Goal: Task Accomplishment & Management: Use online tool/utility

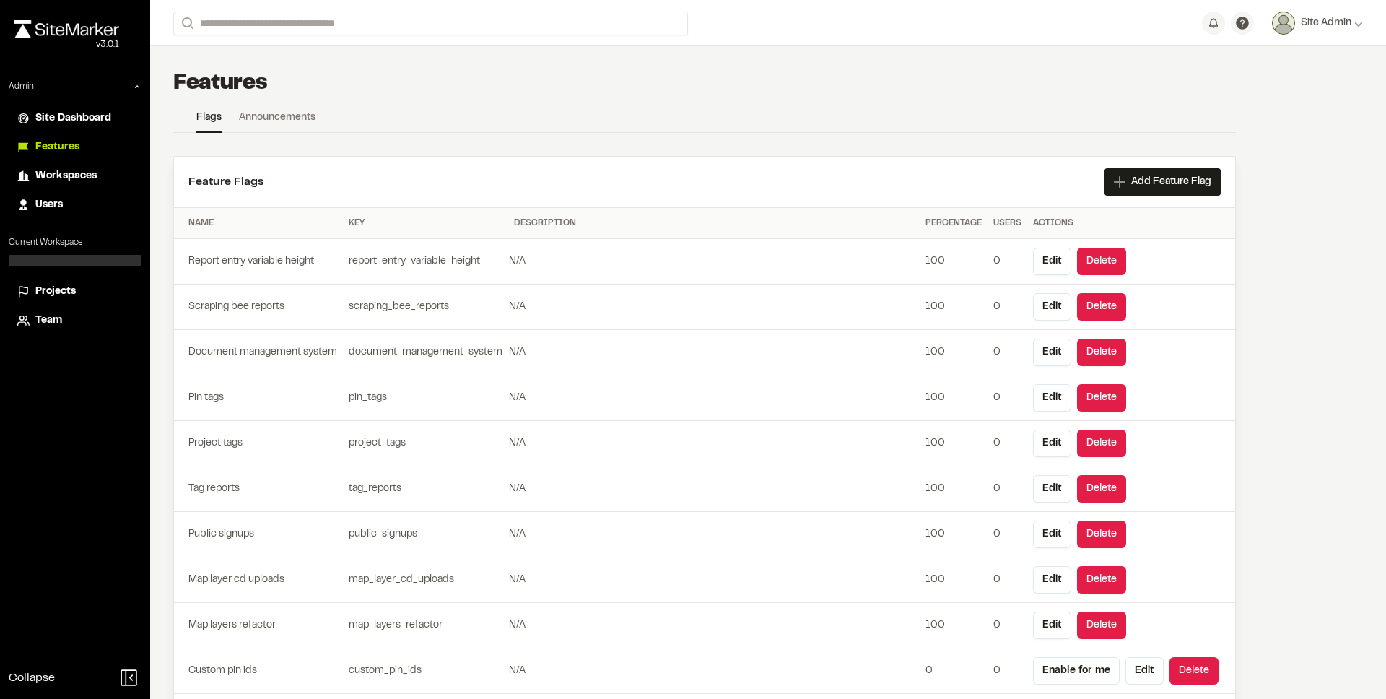
click at [65, 291] on span "Projects" at bounding box center [55, 292] width 40 height 16
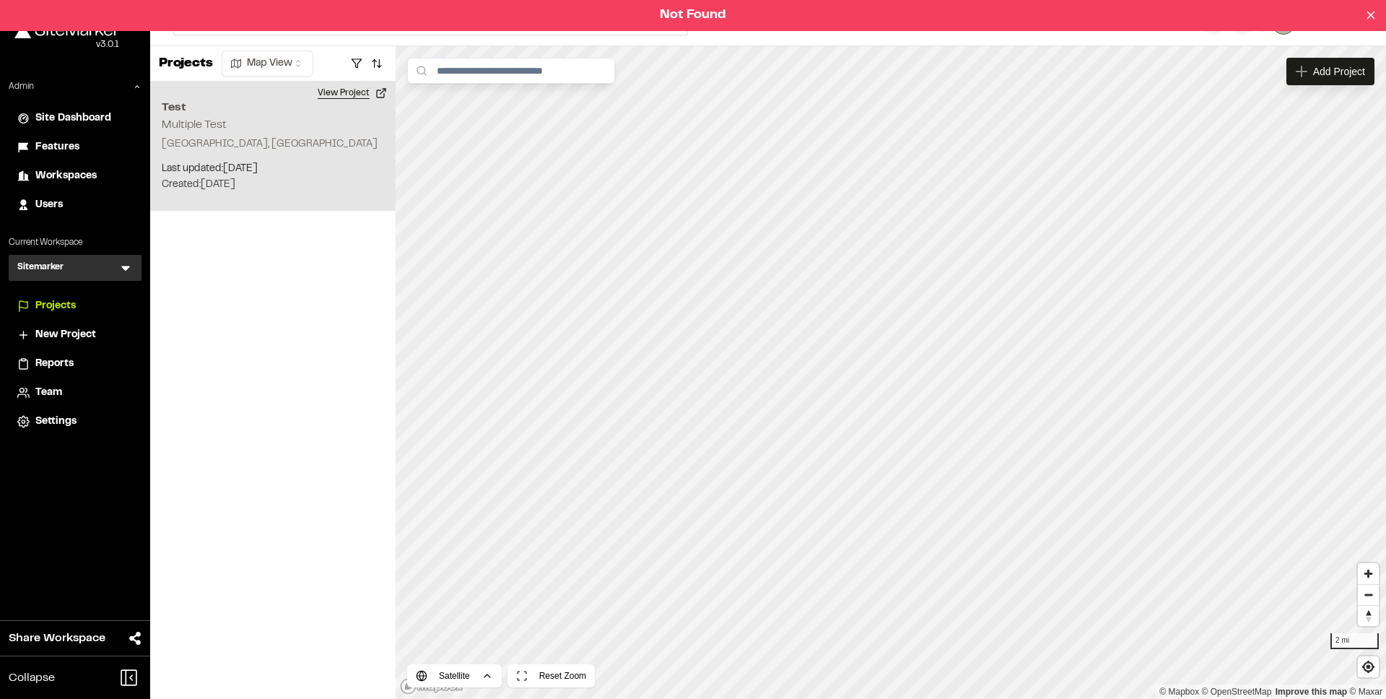
click at [352, 91] on button "View Project" at bounding box center [352, 93] width 87 height 23
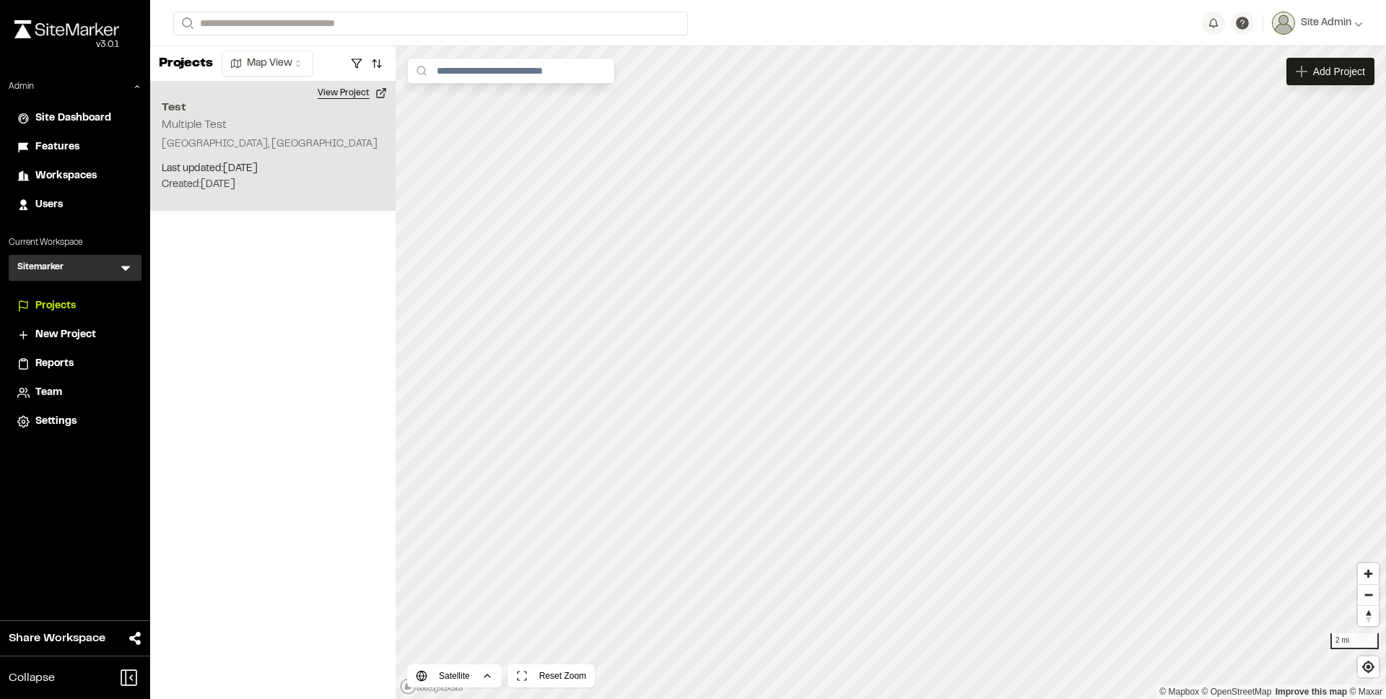
click at [331, 100] on button "View Project" at bounding box center [352, 93] width 87 height 23
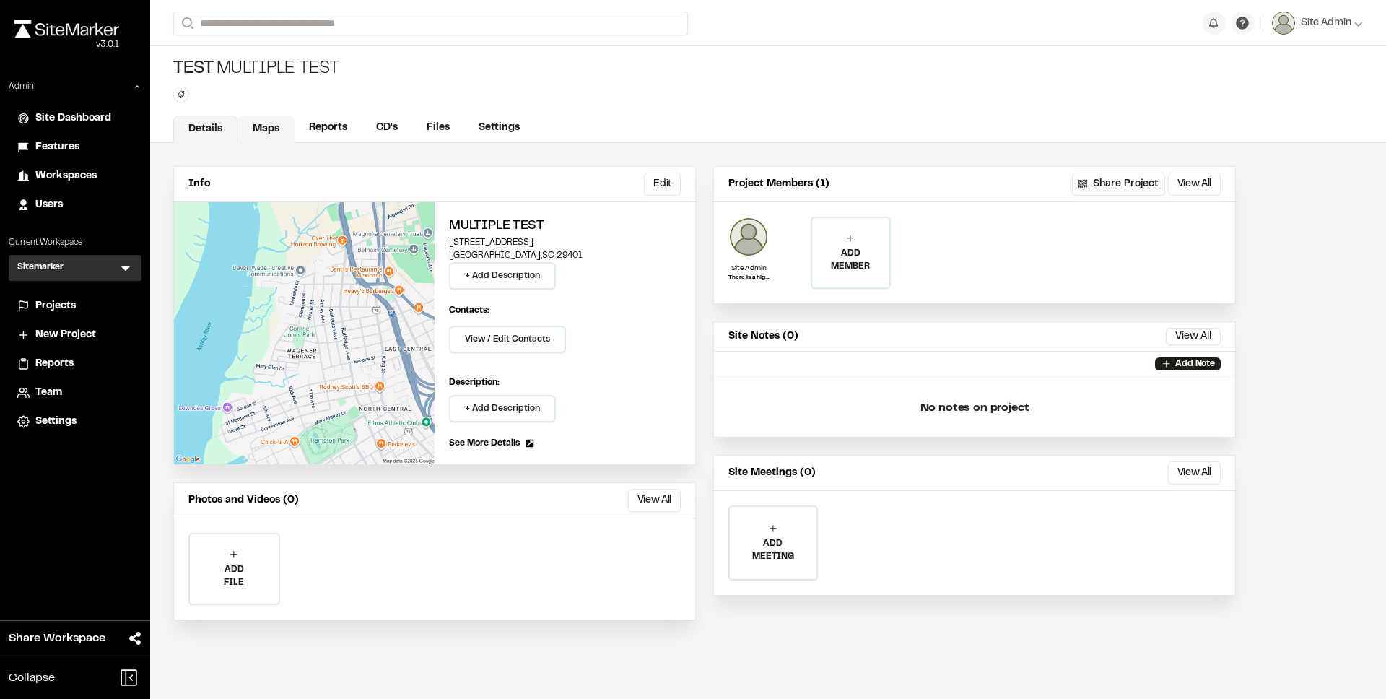
click at [274, 126] on link "Maps" at bounding box center [266, 129] width 57 height 27
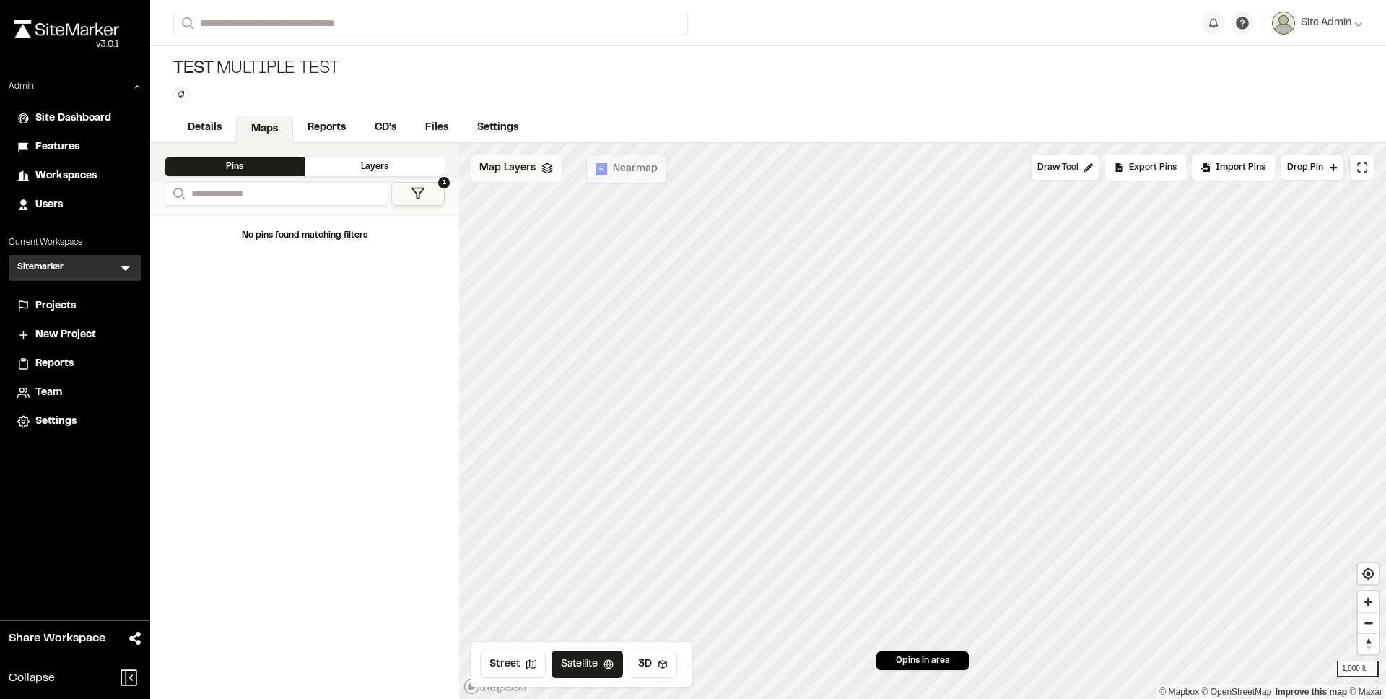
click at [496, 168] on span "Map Layers" at bounding box center [507, 168] width 56 height 16
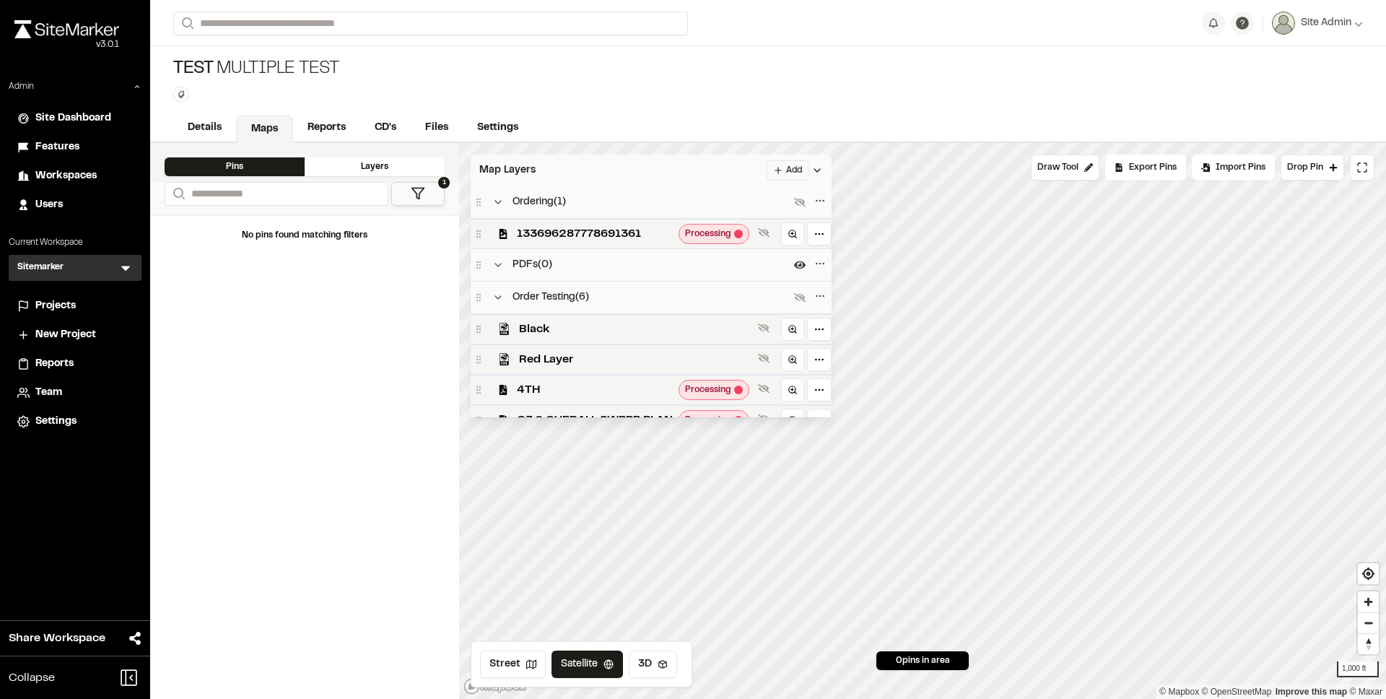
click at [806, 176] on html "**********" at bounding box center [693, 349] width 1386 height 699
click at [757, 225] on link "Add Layer" at bounding box center [762, 224] width 108 height 25
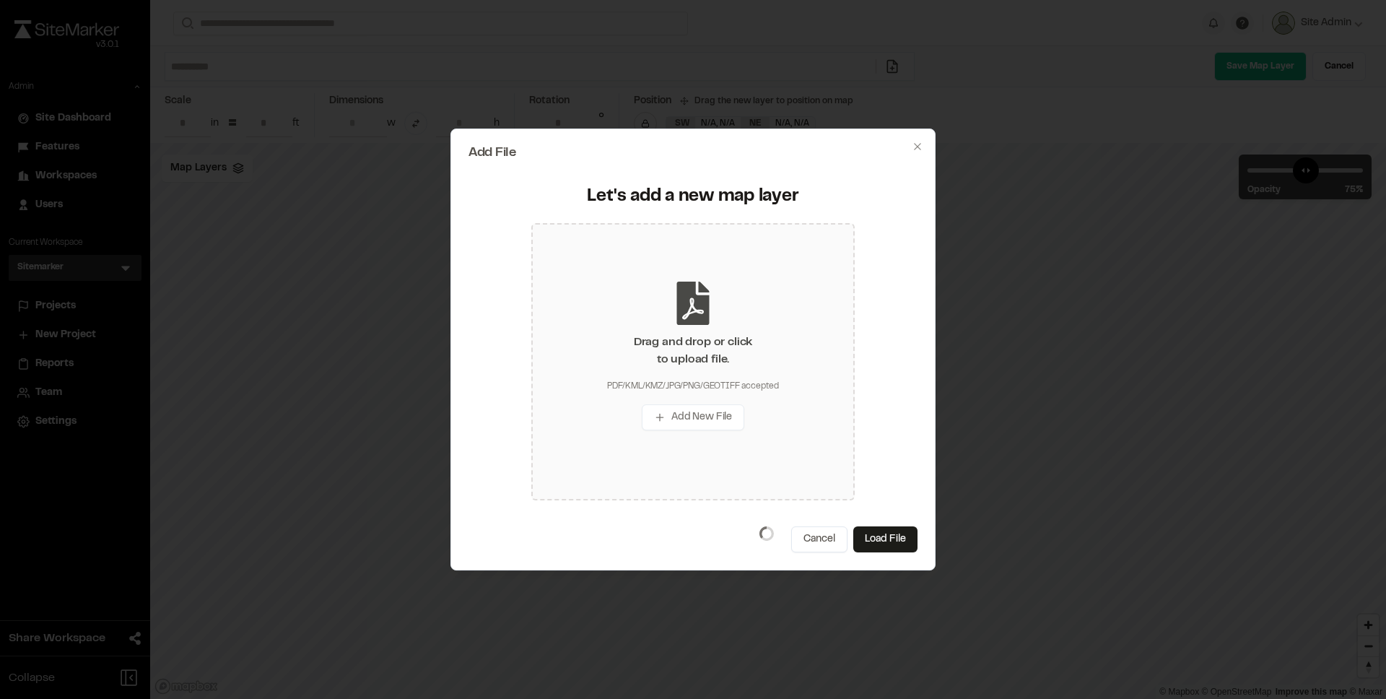
click at [694, 324] on icon at bounding box center [693, 303] width 32 height 43
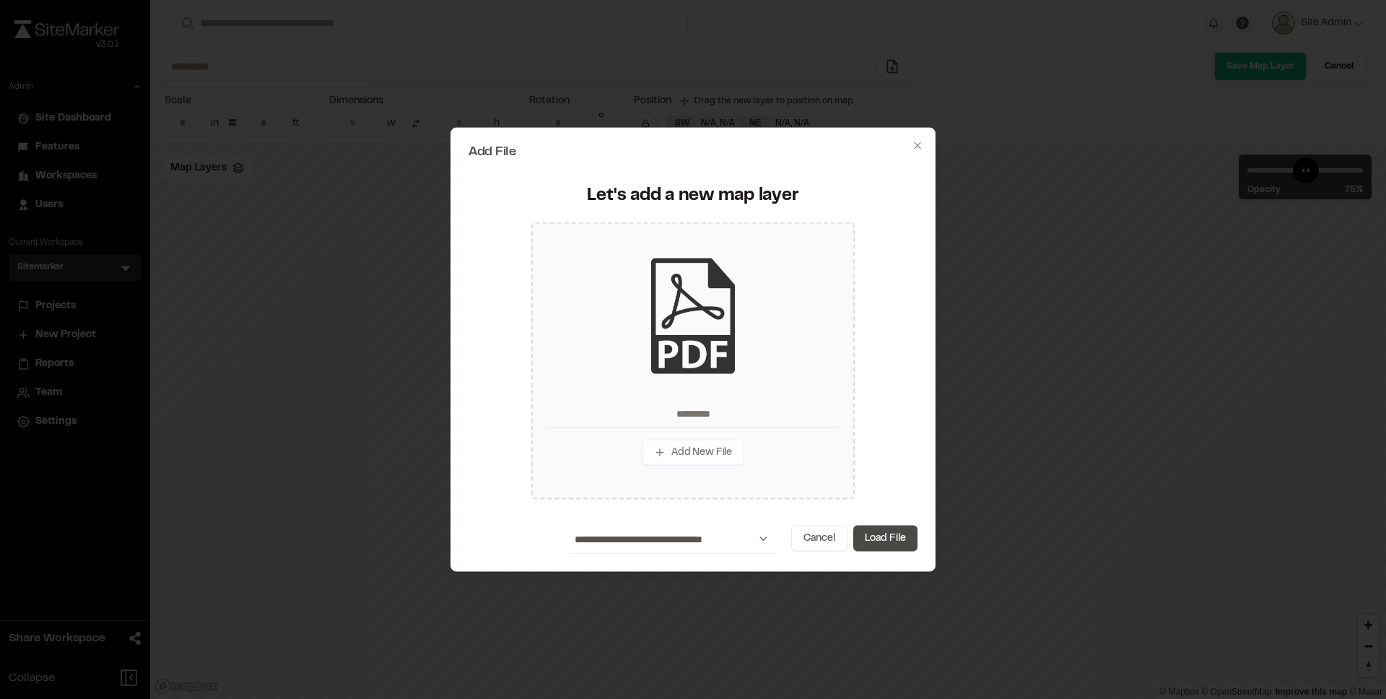
click at [880, 546] on button "Load File" at bounding box center [886, 538] width 64 height 26
type input "*********"
type input "****"
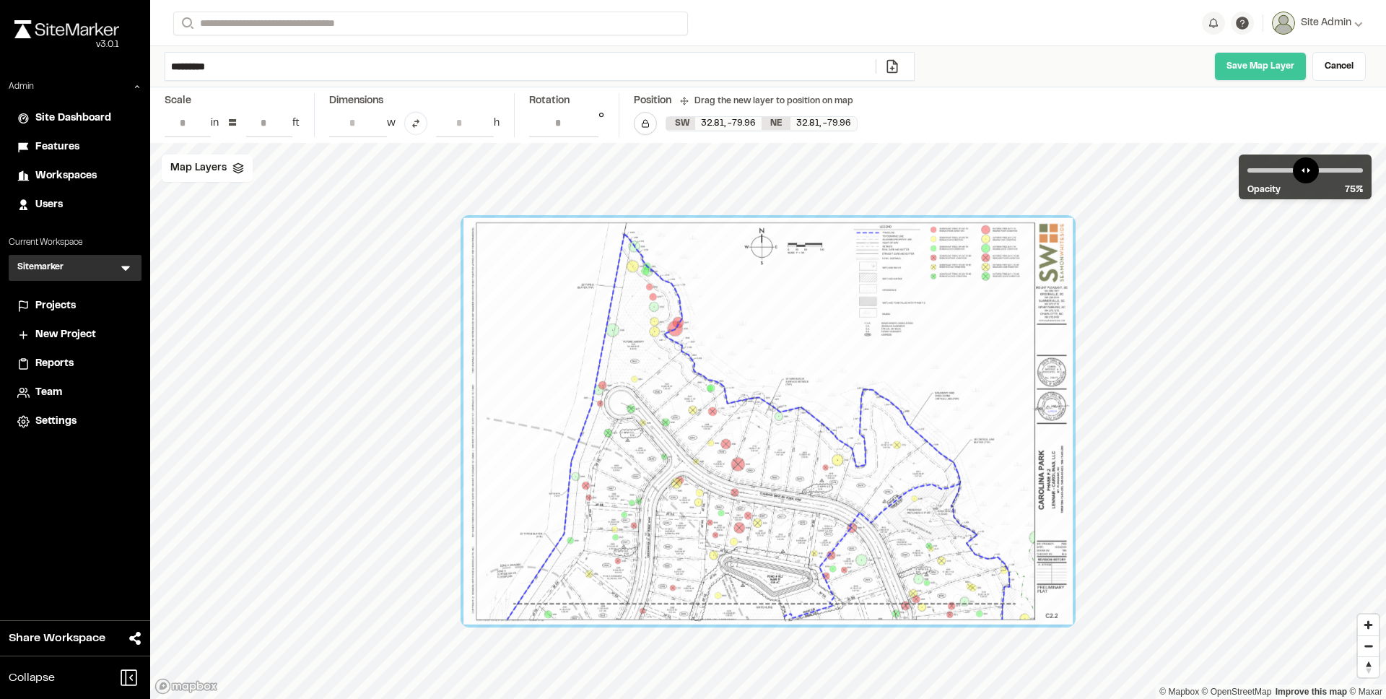
click at [1289, 73] on link "Save Map Layer" at bounding box center [1261, 66] width 92 height 29
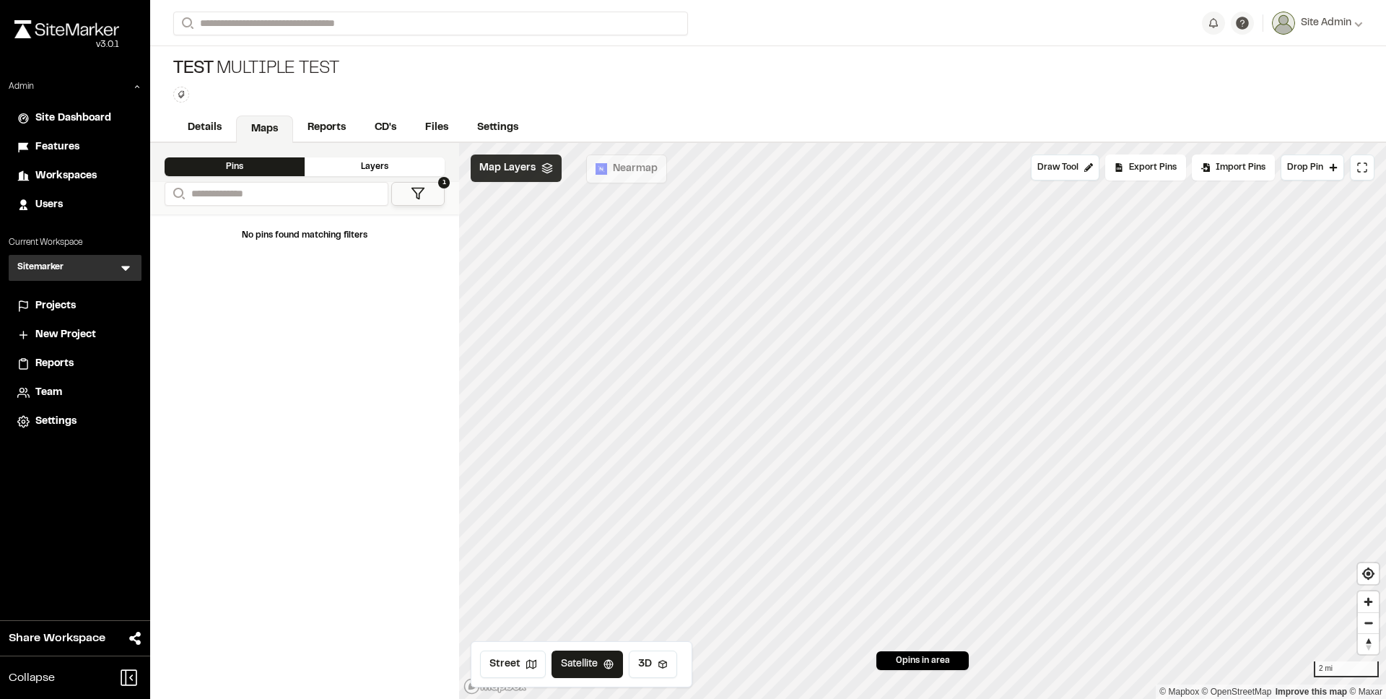
click at [542, 170] on icon at bounding box center [548, 168] width 12 height 12
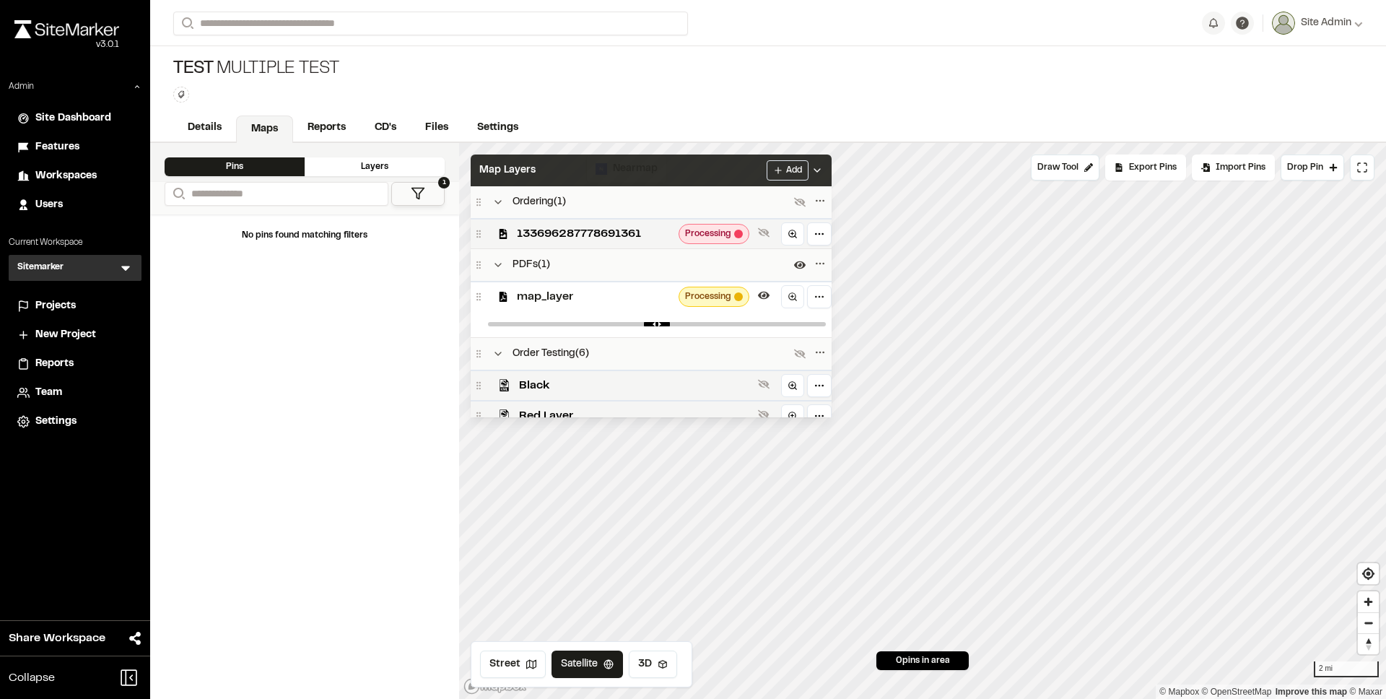
click at [601, 288] on span "map_layer" at bounding box center [595, 296] width 156 height 17
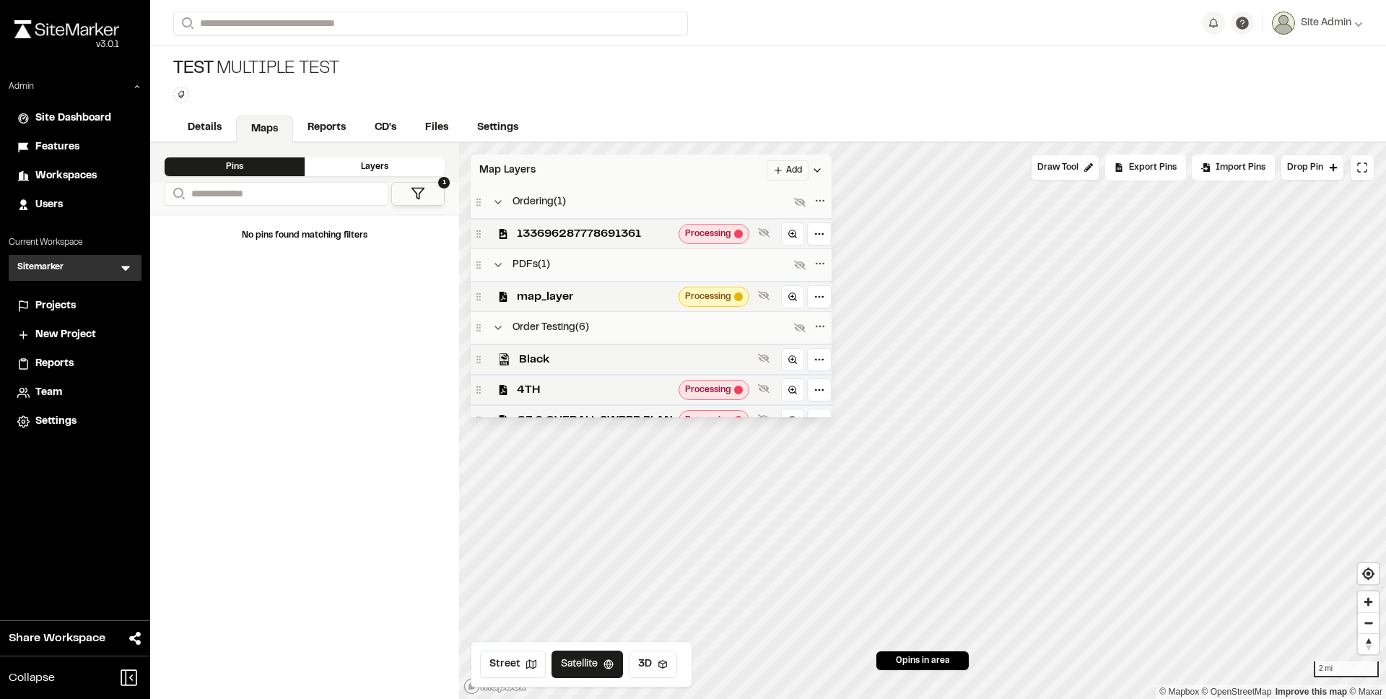
click at [504, 162] on span "Map Layers" at bounding box center [507, 170] width 56 height 16
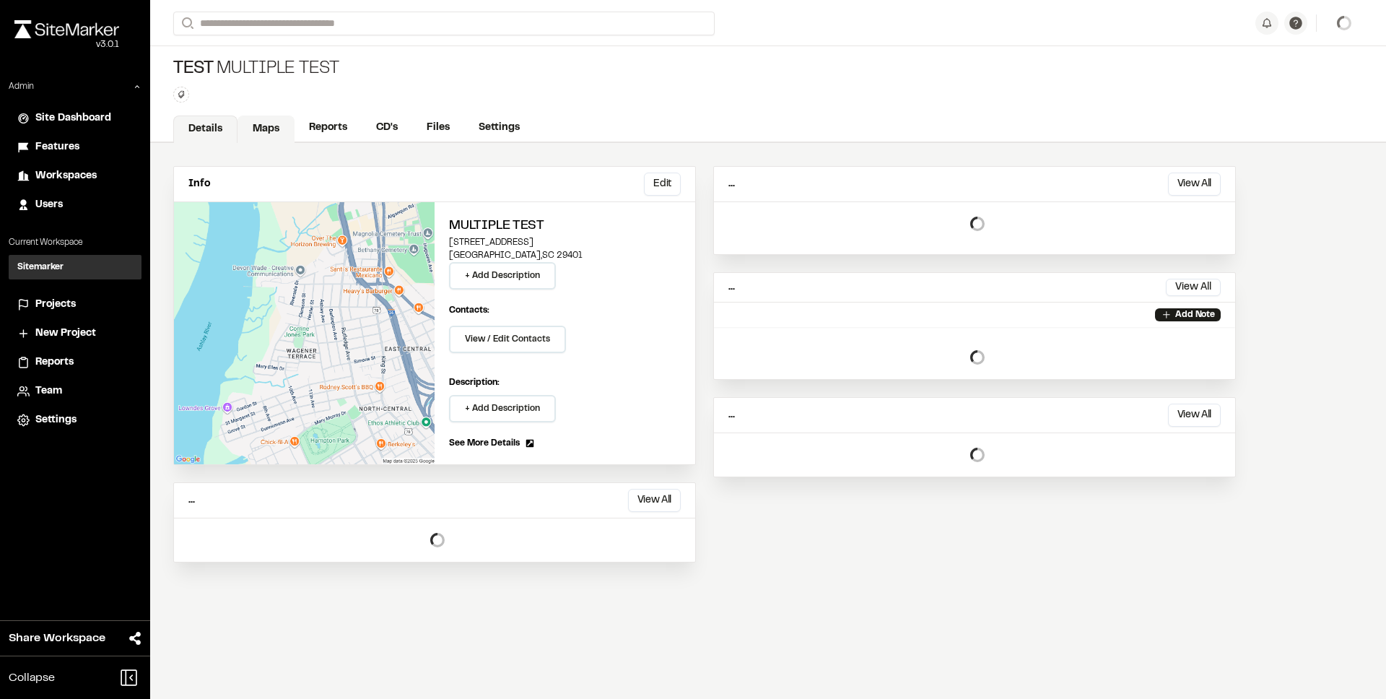
click at [282, 137] on link "Maps" at bounding box center [266, 129] width 57 height 27
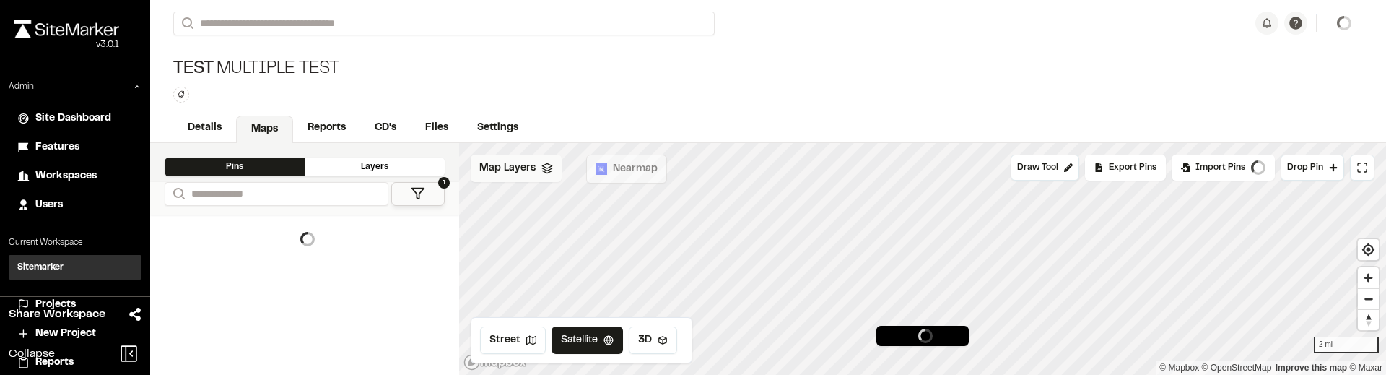
click at [531, 170] on span "Map Layers" at bounding box center [507, 168] width 56 height 16
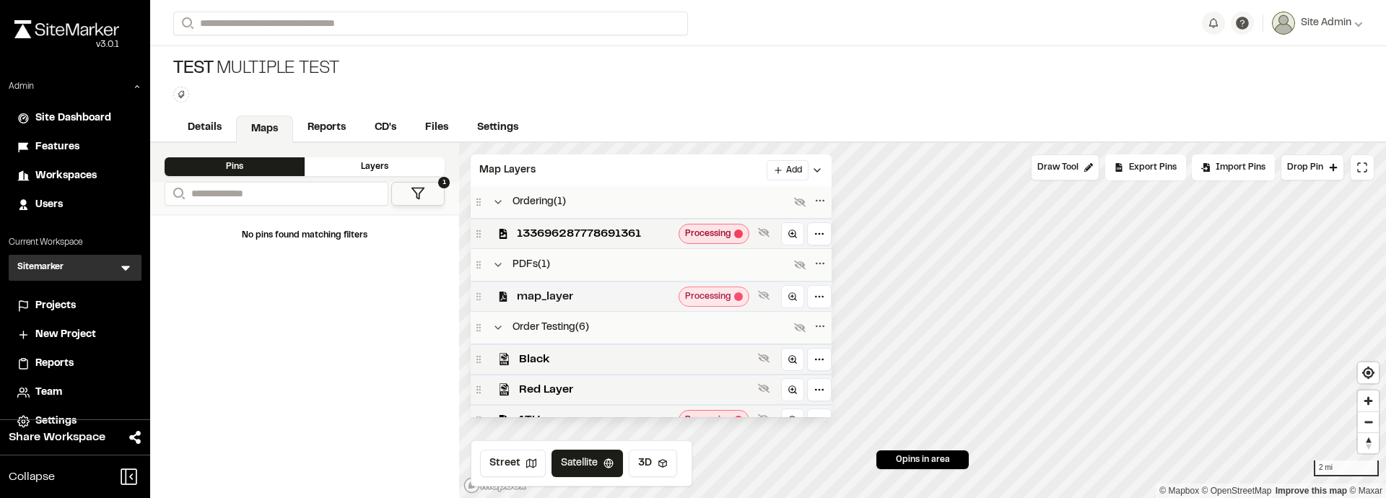
click at [638, 295] on span "map_layer" at bounding box center [595, 296] width 156 height 17
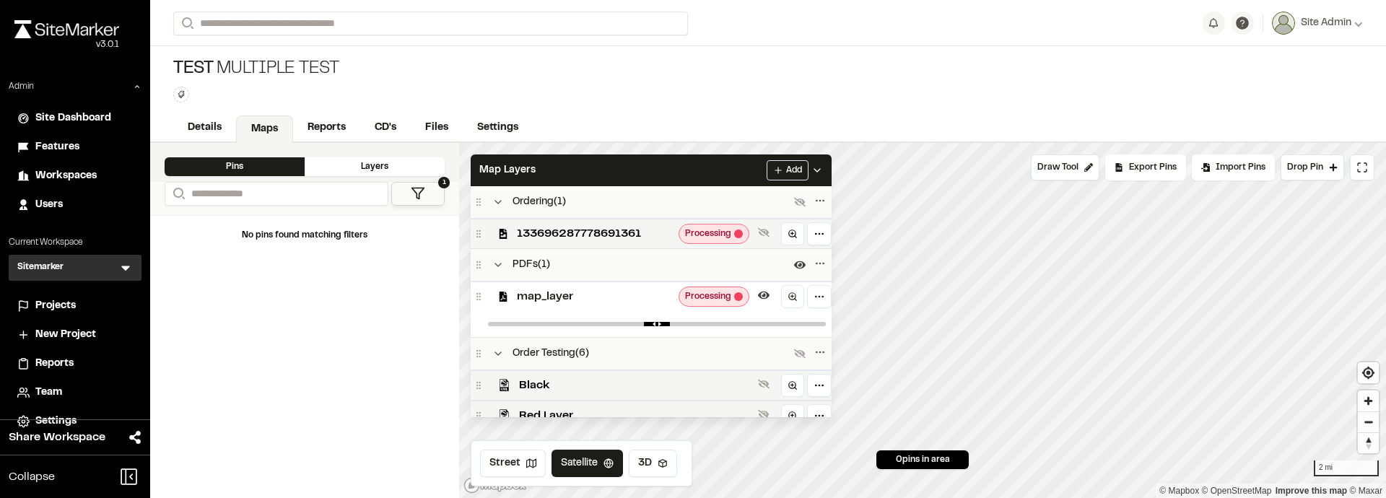
click at [811, 68] on div "Test Multiple Test Type Enter or comma to add tag." at bounding box center [768, 80] width 1236 height 68
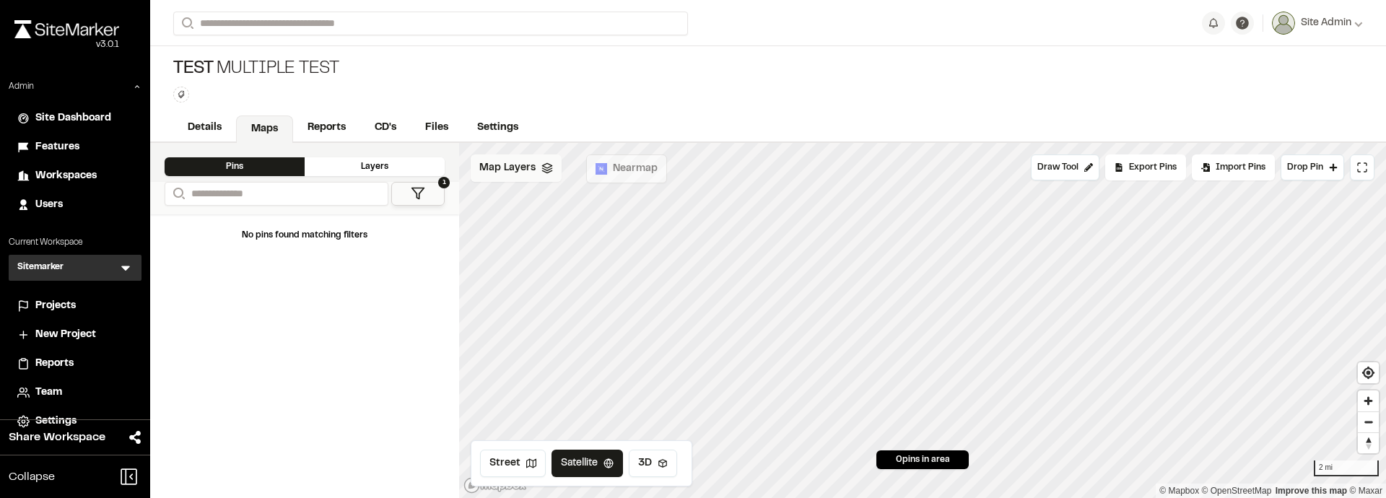
click at [516, 172] on span "Map Layers" at bounding box center [507, 168] width 56 height 16
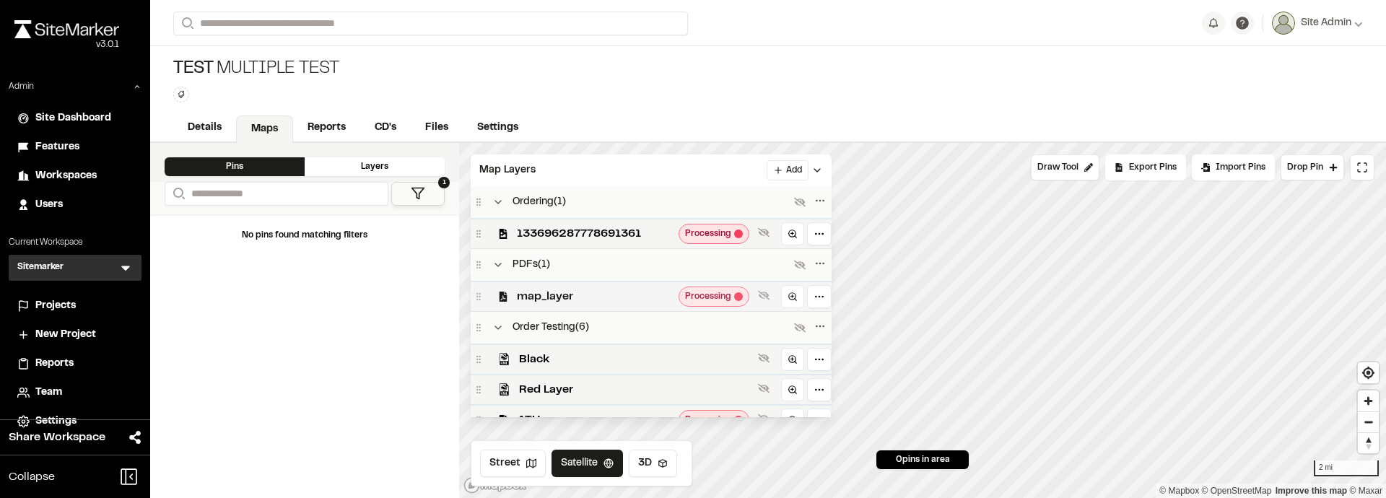
click at [591, 295] on span "map_layer" at bounding box center [595, 296] width 156 height 17
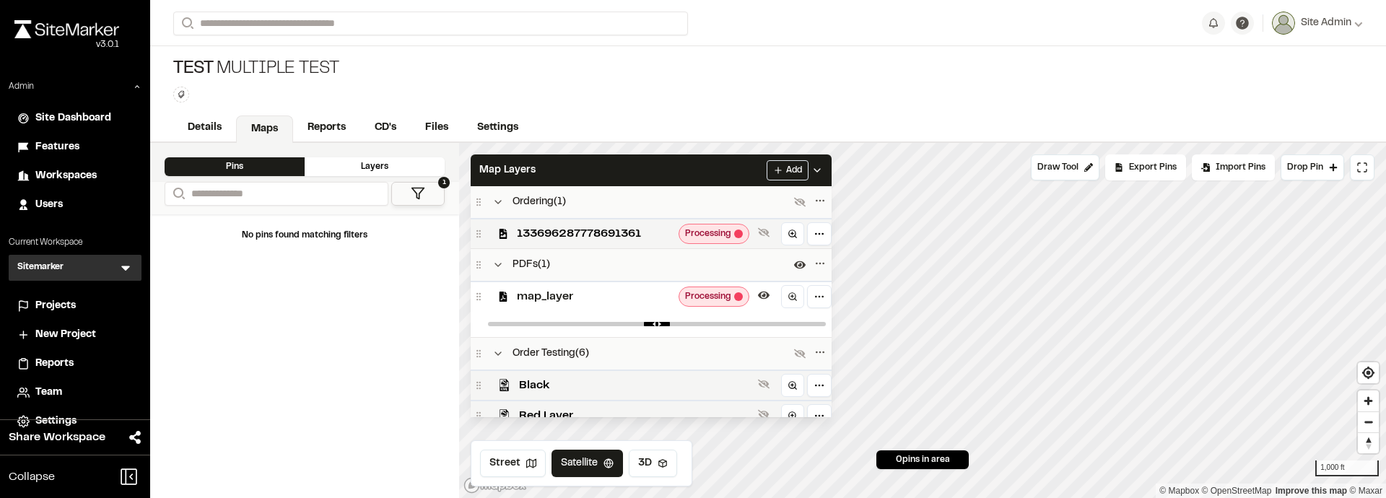
click at [573, 305] on div "map_layer Processing" at bounding box center [651, 296] width 361 height 30
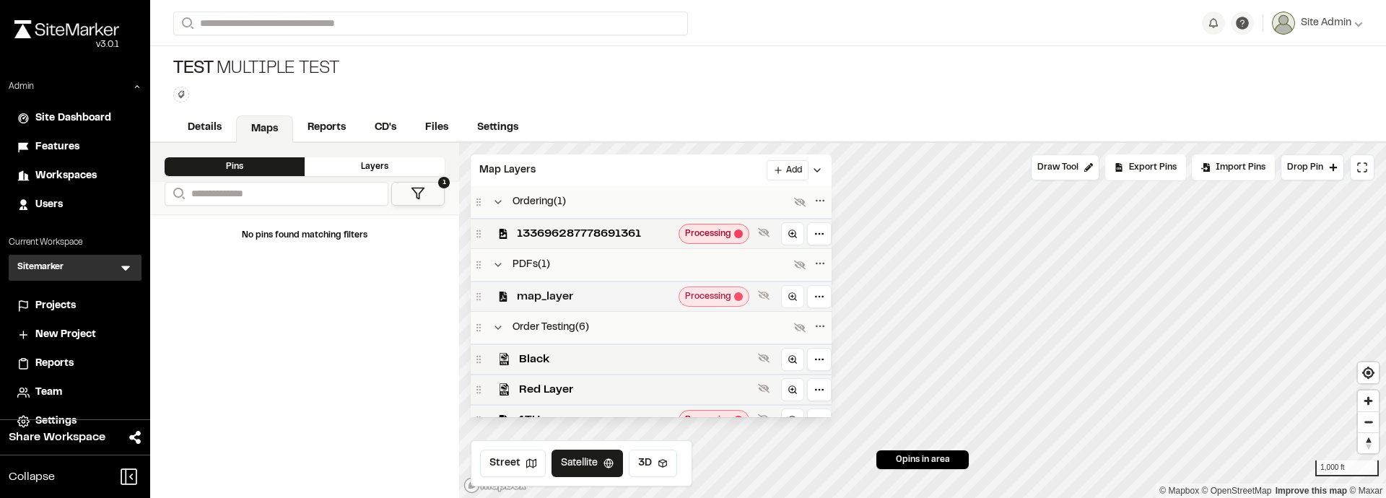
click at [573, 306] on div "map_layer Processing" at bounding box center [651, 296] width 361 height 30
